Goal: Transaction & Acquisition: Download file/media

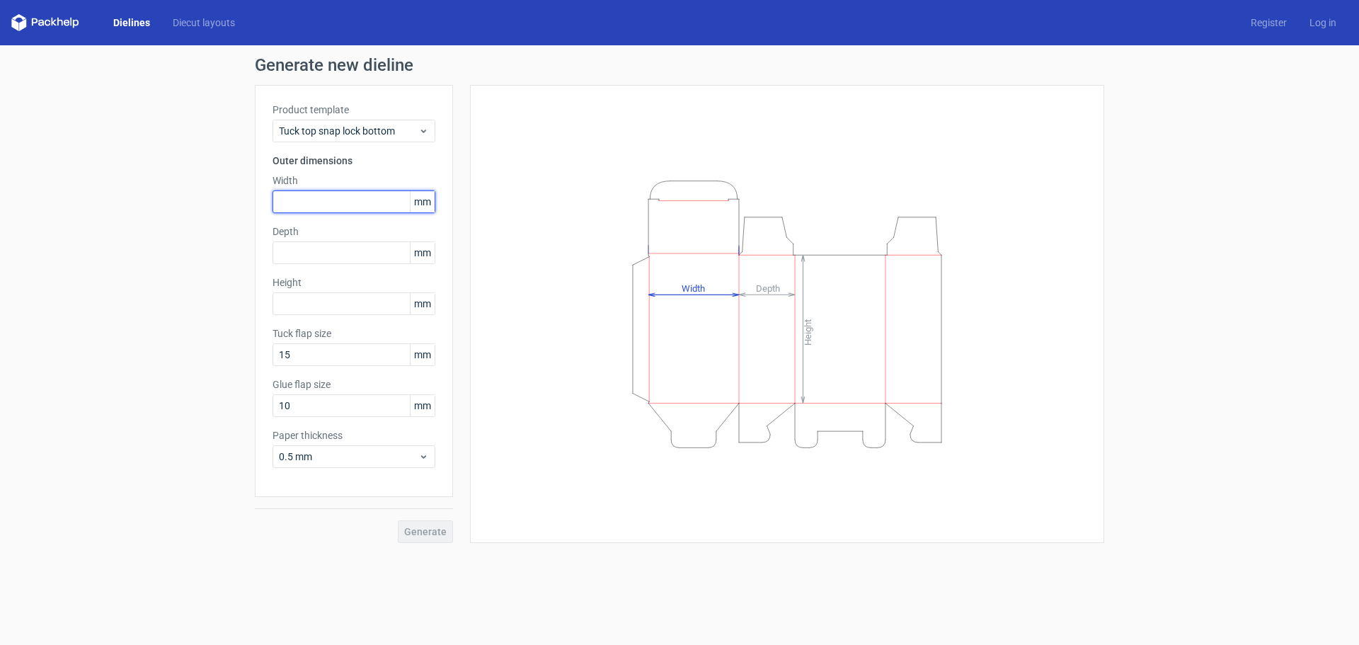
click at [358, 203] on input "text" at bounding box center [354, 201] width 163 height 23
type input "100"
click at [359, 246] on input "text" at bounding box center [354, 252] width 163 height 23
type input "15"
click at [335, 307] on div "Height mm" at bounding box center [354, 295] width 163 height 40
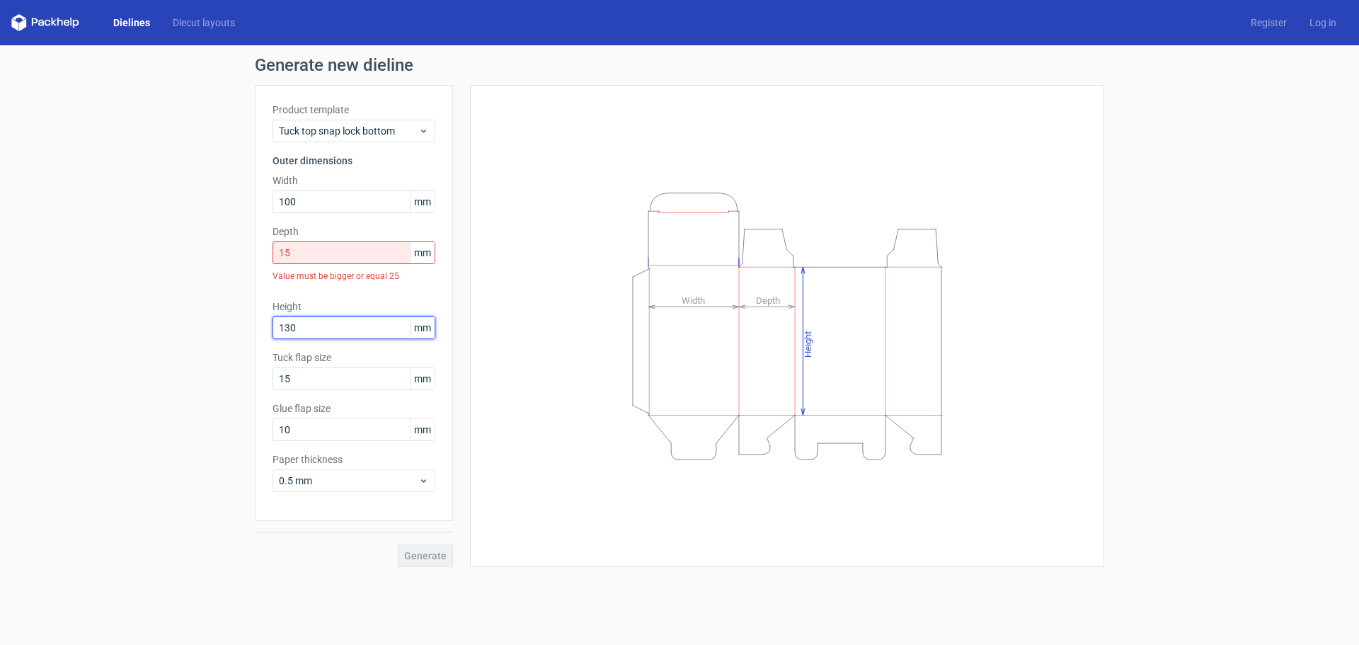
type input "130"
click at [433, 531] on div "Generate" at bounding box center [354, 544] width 198 height 46
drag, startPoint x: 353, startPoint y: 250, endPoint x: 231, endPoint y: 240, distance: 122.2
click at [231, 240] on div "Generate new dieline Product template Tuck top snap lock bottom Outer dimension…" at bounding box center [679, 311] width 1359 height 533
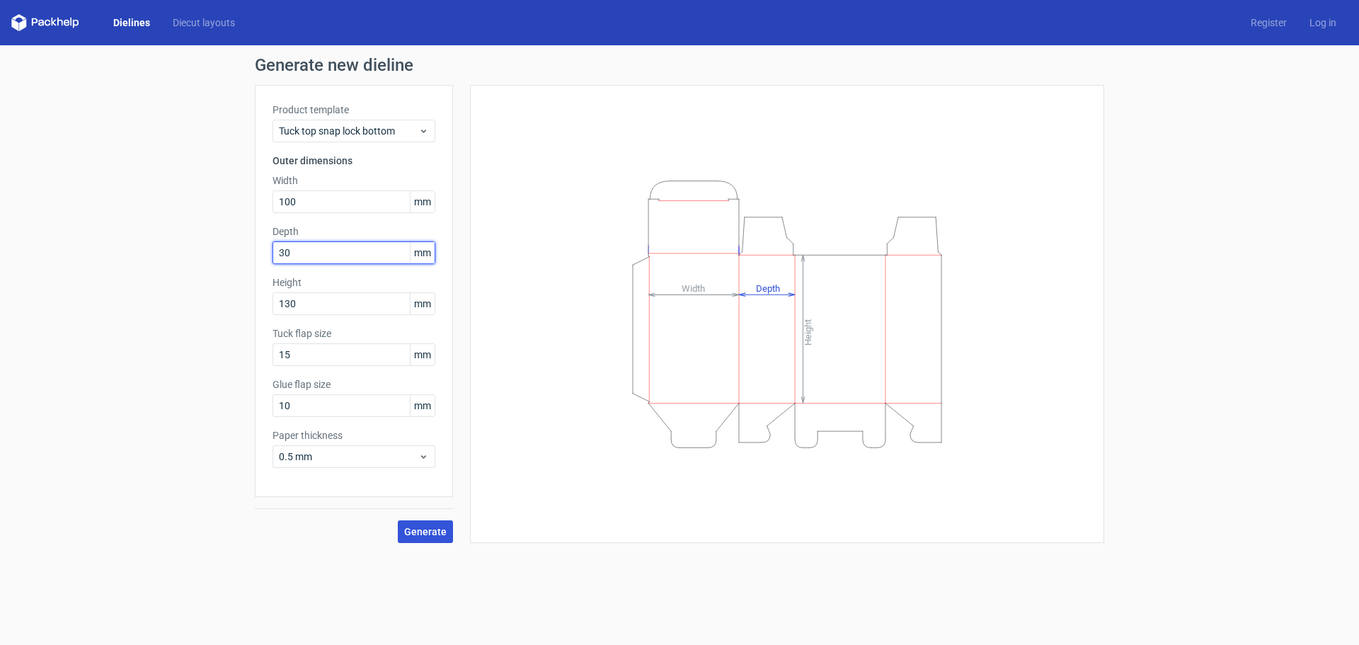
type input "30"
click at [419, 532] on span "Generate" at bounding box center [425, 532] width 42 height 10
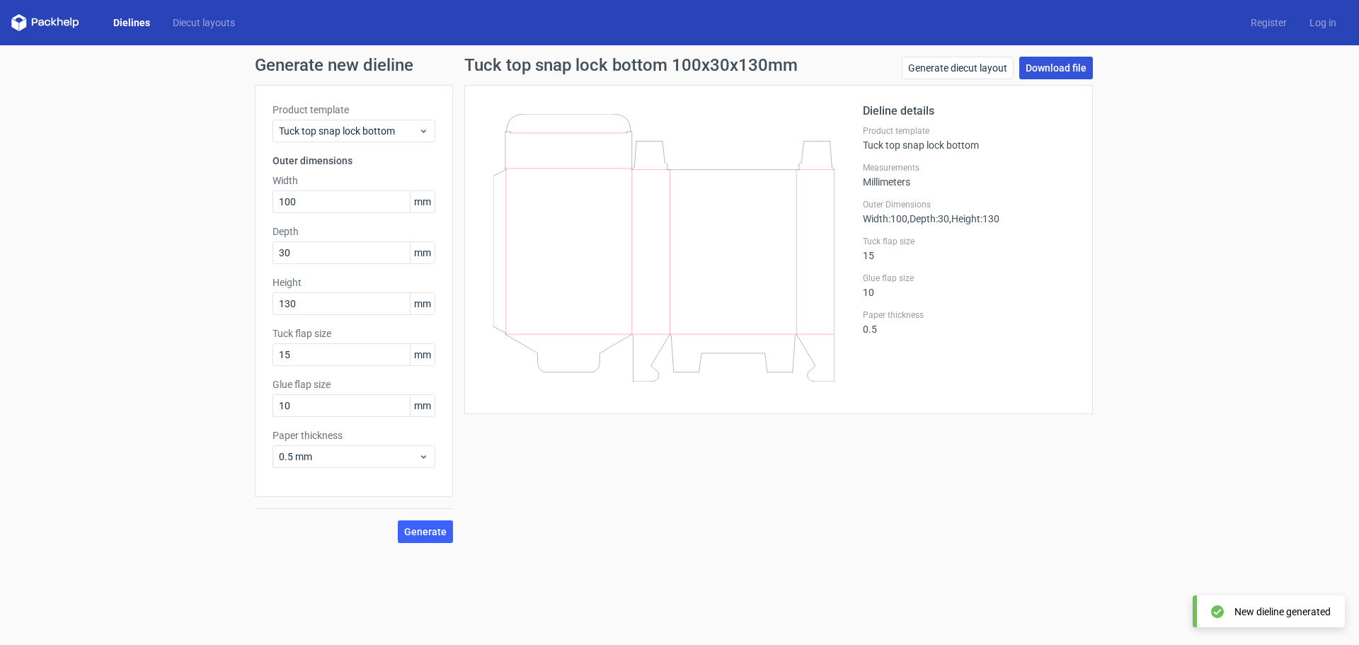
click at [1054, 74] on link "Download file" at bounding box center [1057, 68] width 74 height 23
